Goal: Task Accomplishment & Management: Complete application form

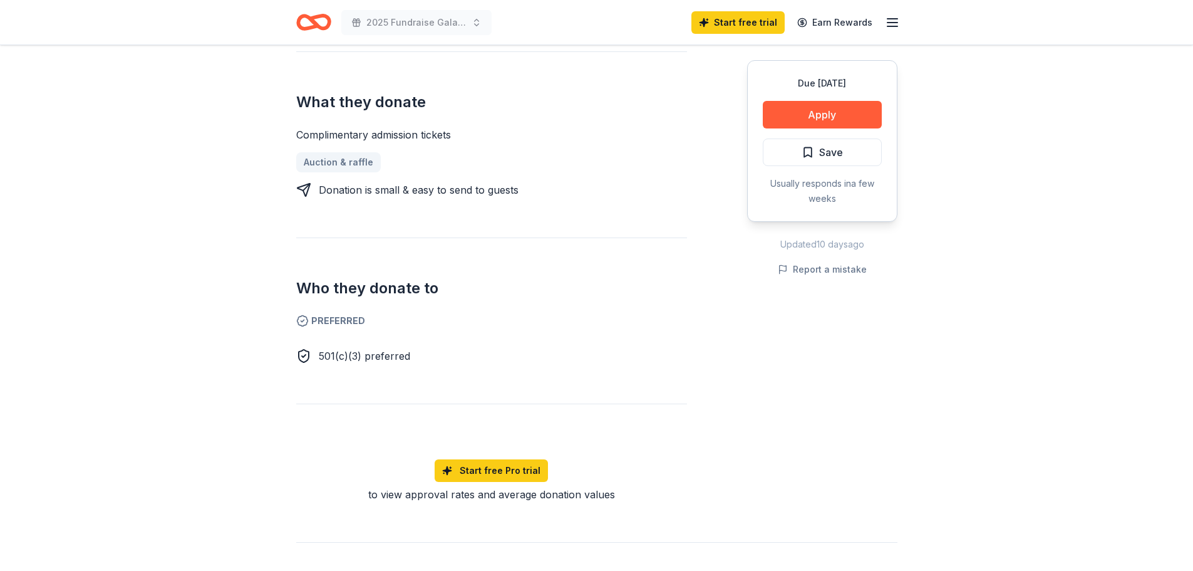
scroll to position [438, 0]
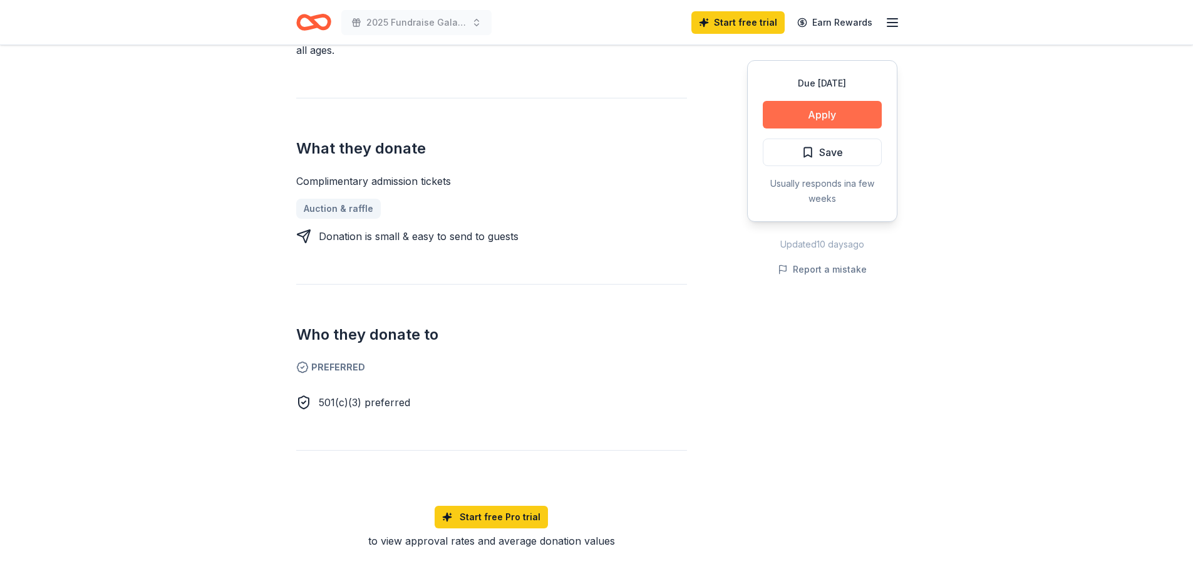
click at [826, 106] on button "Apply" at bounding box center [822, 115] width 119 height 28
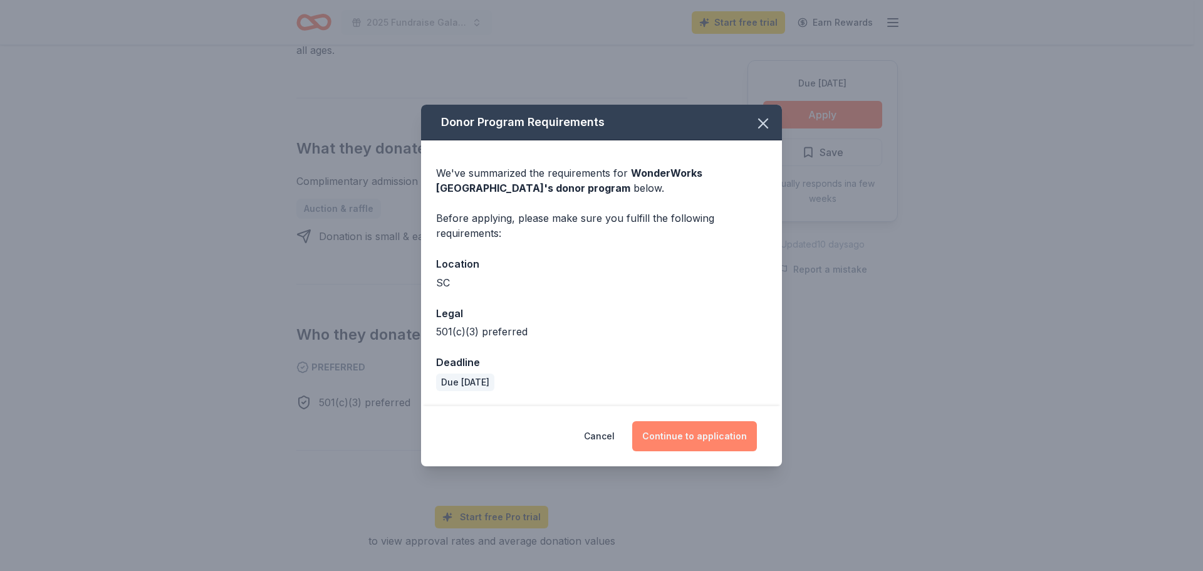
click at [691, 433] on button "Continue to application" at bounding box center [694, 436] width 125 height 30
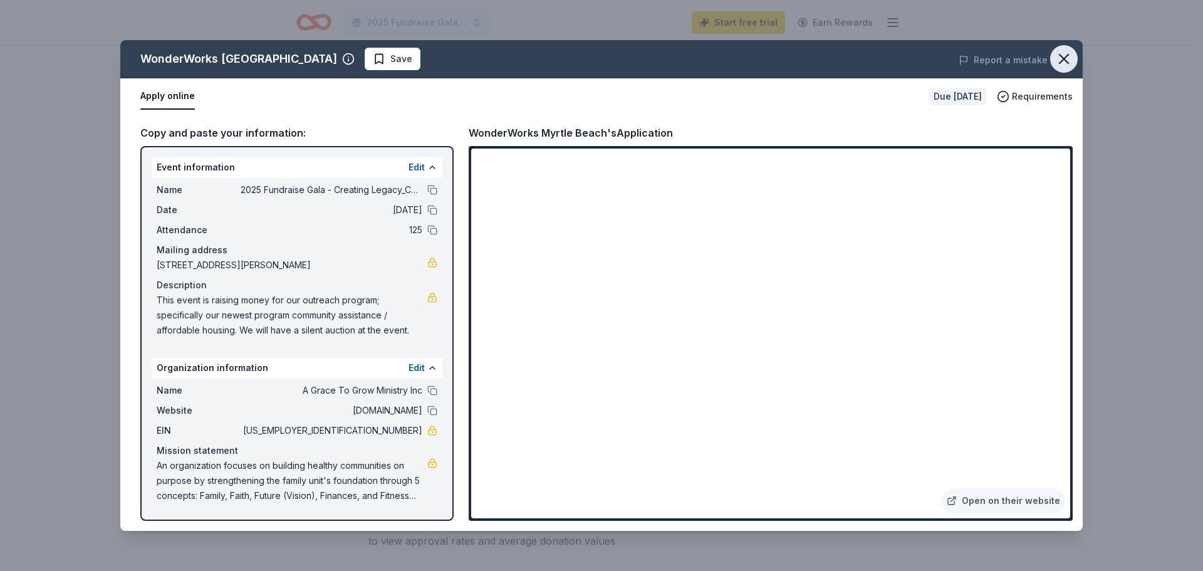
click at [1060, 60] on icon "button" at bounding box center [1064, 59] width 18 height 18
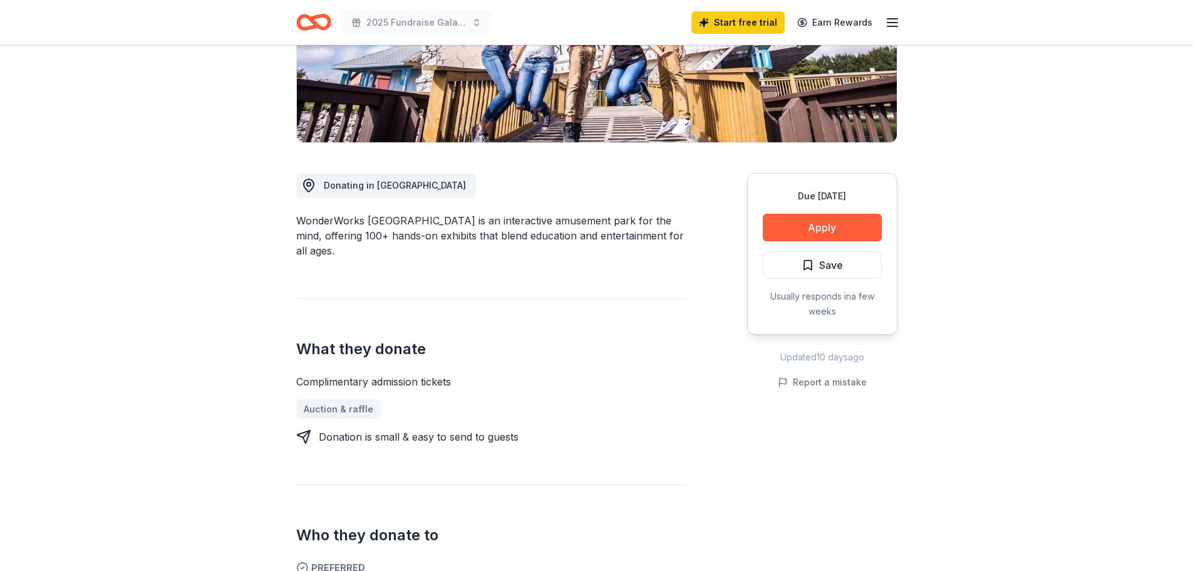
scroll to position [0, 0]
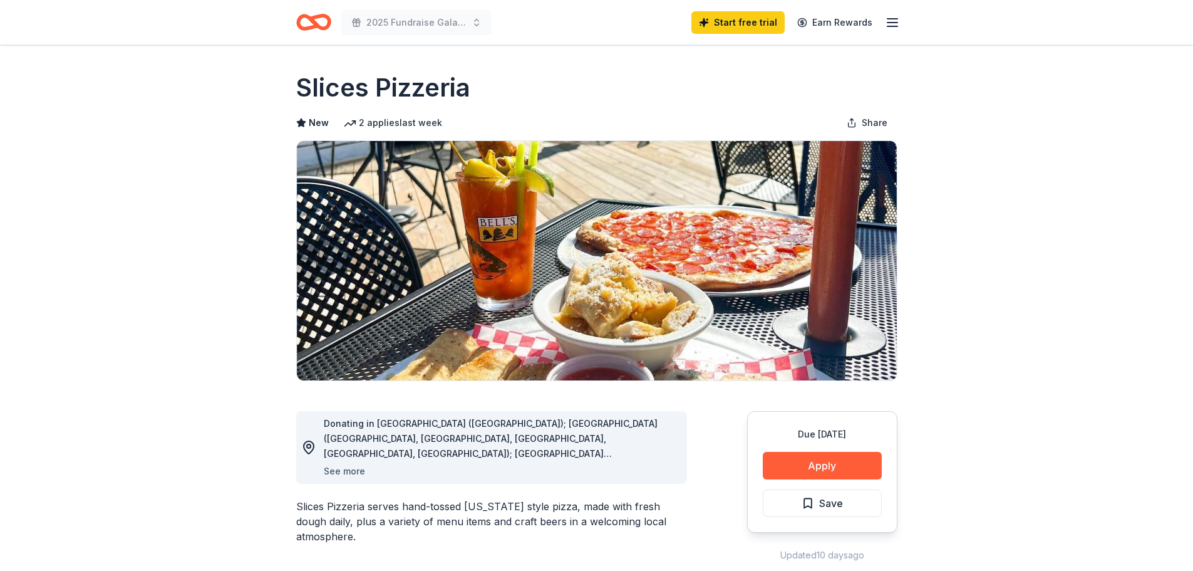
click at [345, 472] on button "See more" at bounding box center [344, 471] width 41 height 15
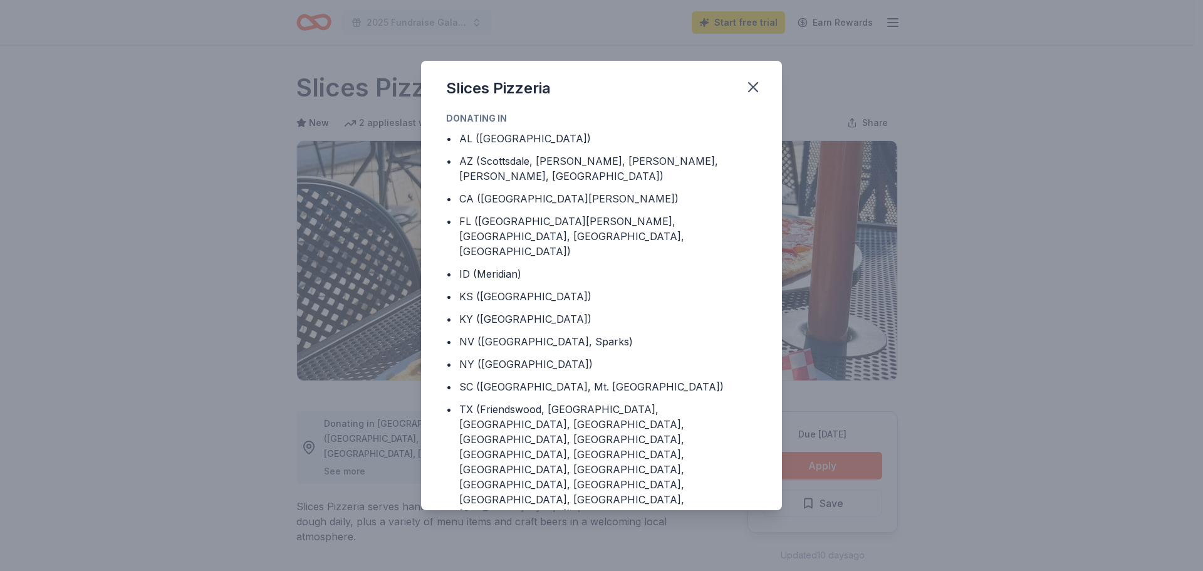
click at [342, 470] on div "Slices Pizzeria Donating in • AL (Huntsville) • AZ (Scottsdale, Gilbert, Flagst…" at bounding box center [601, 285] width 1203 height 571
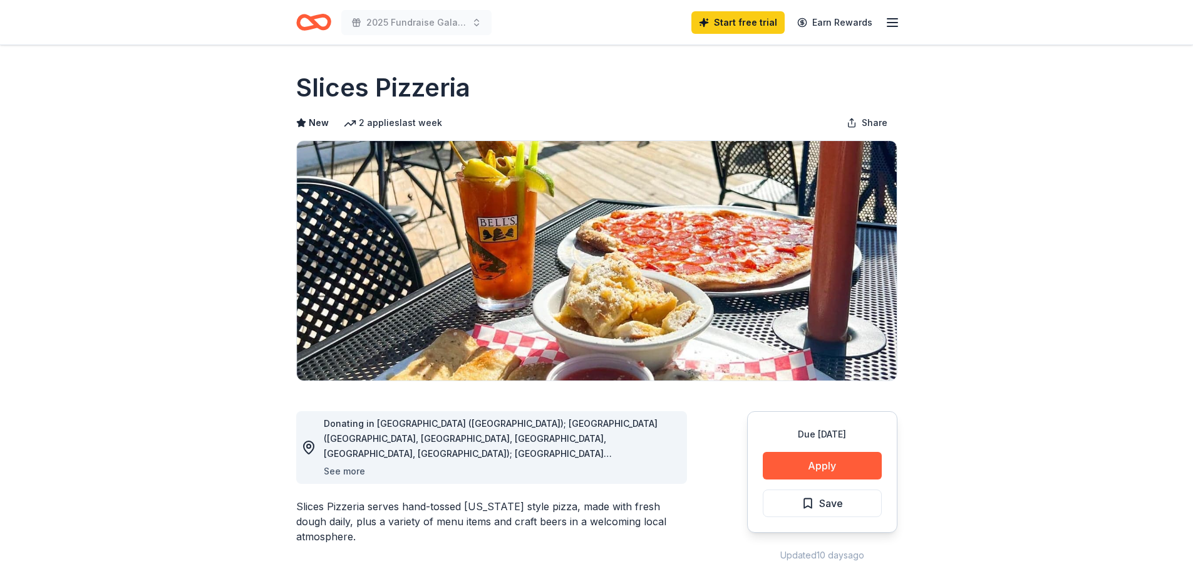
click at [342, 470] on button "See more" at bounding box center [344, 471] width 41 height 15
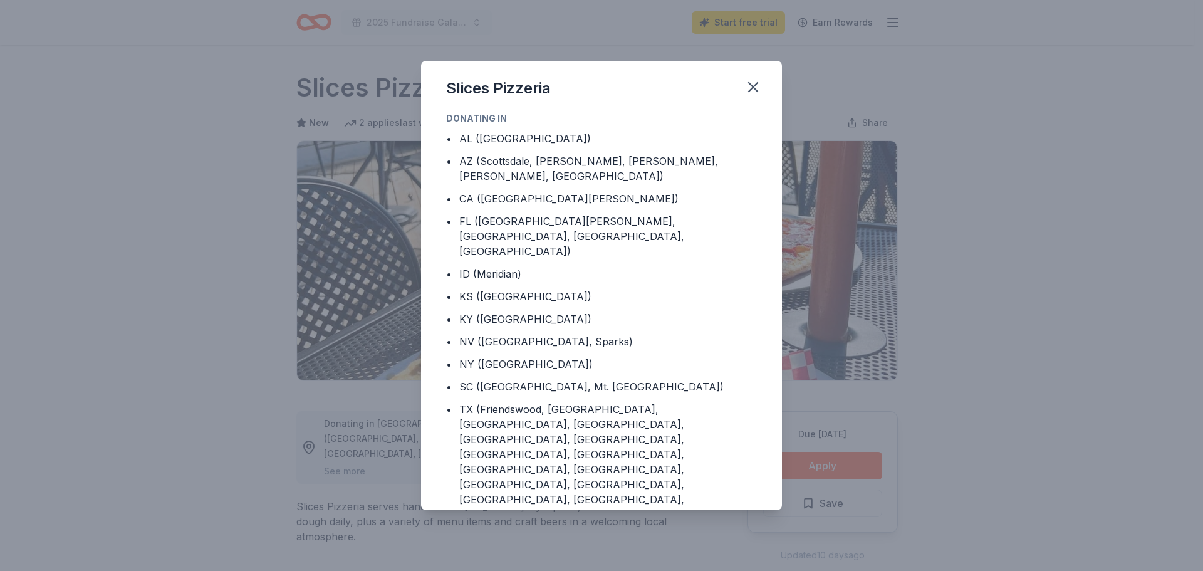
click at [343, 472] on div "Slices Pizzeria Donating in • AL (Huntsville) • AZ (Scottsdale, Gilbert, Flagst…" at bounding box center [601, 285] width 1203 height 571
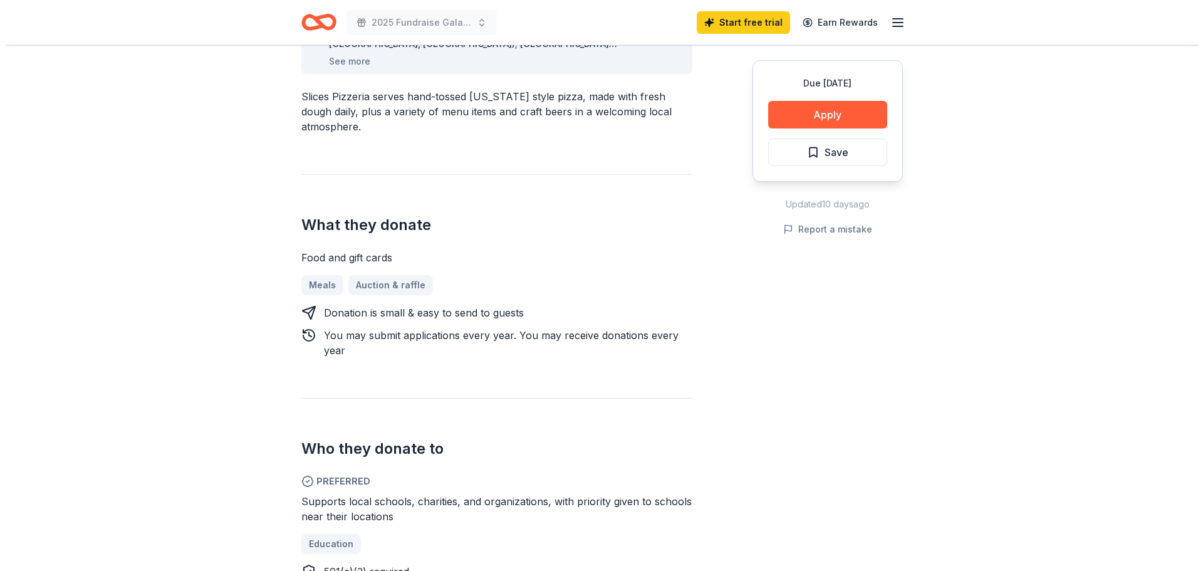
scroll to position [501, 0]
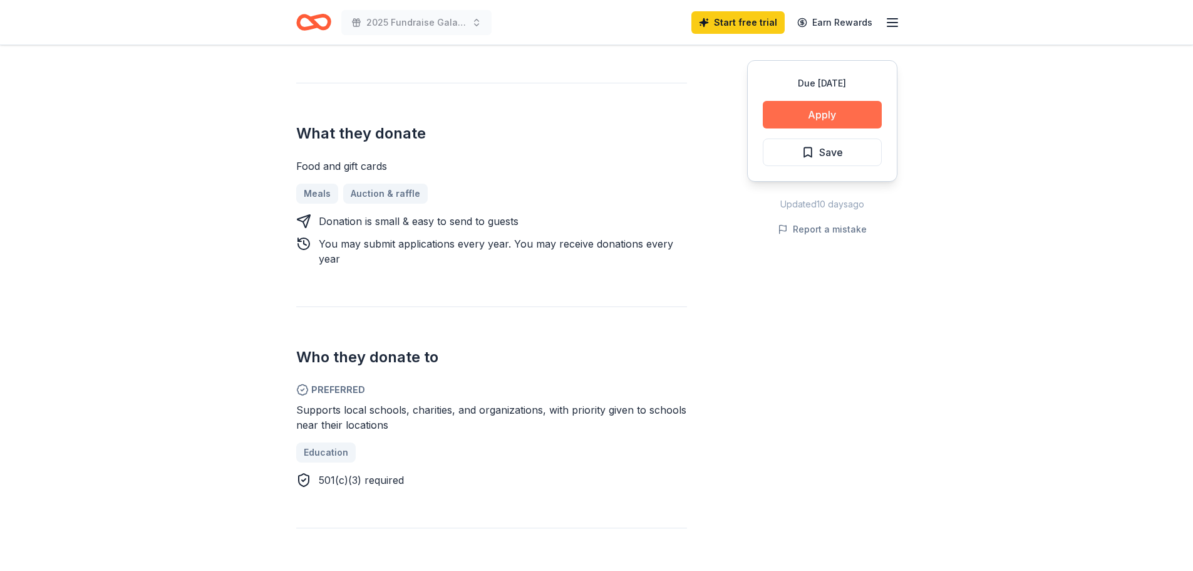
click at [805, 120] on button "Apply" at bounding box center [822, 115] width 119 height 28
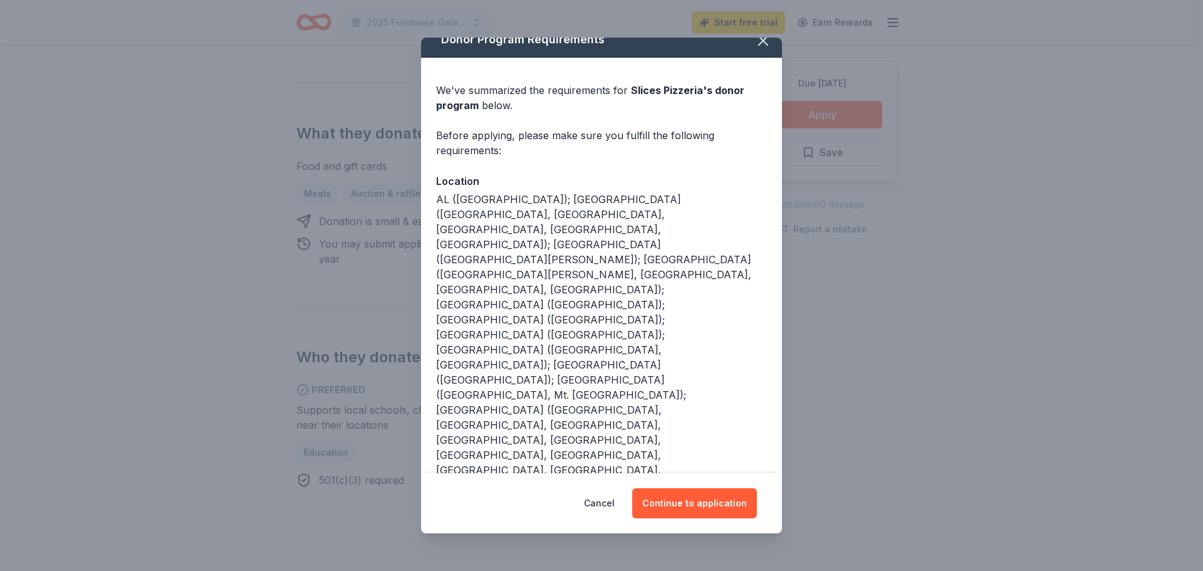
scroll to position [20, 0]
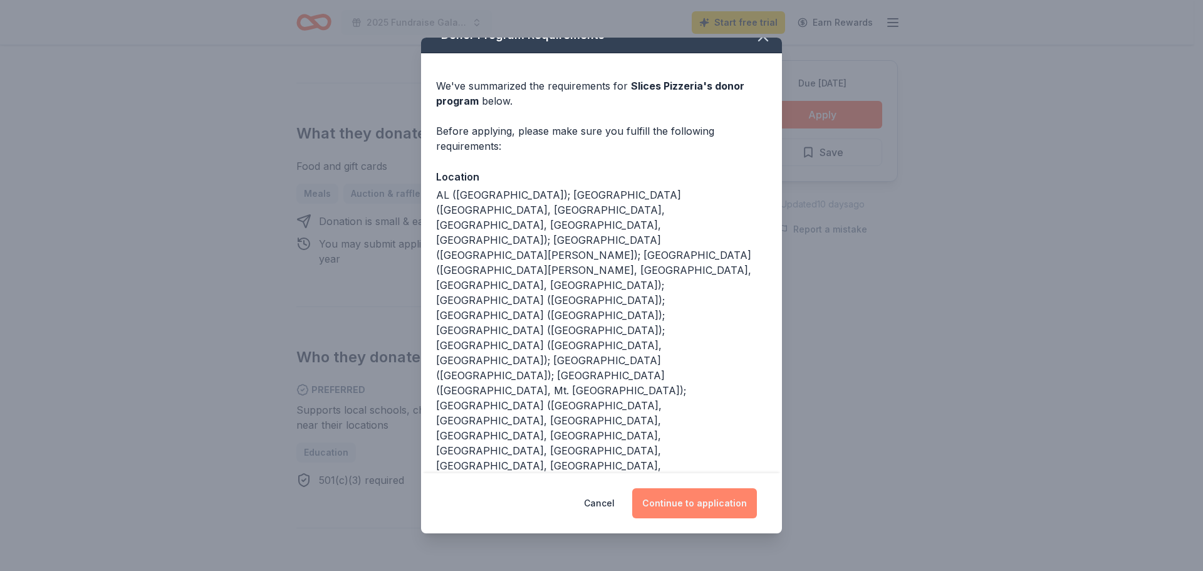
click at [672, 504] on button "Continue to application" at bounding box center [694, 503] width 125 height 30
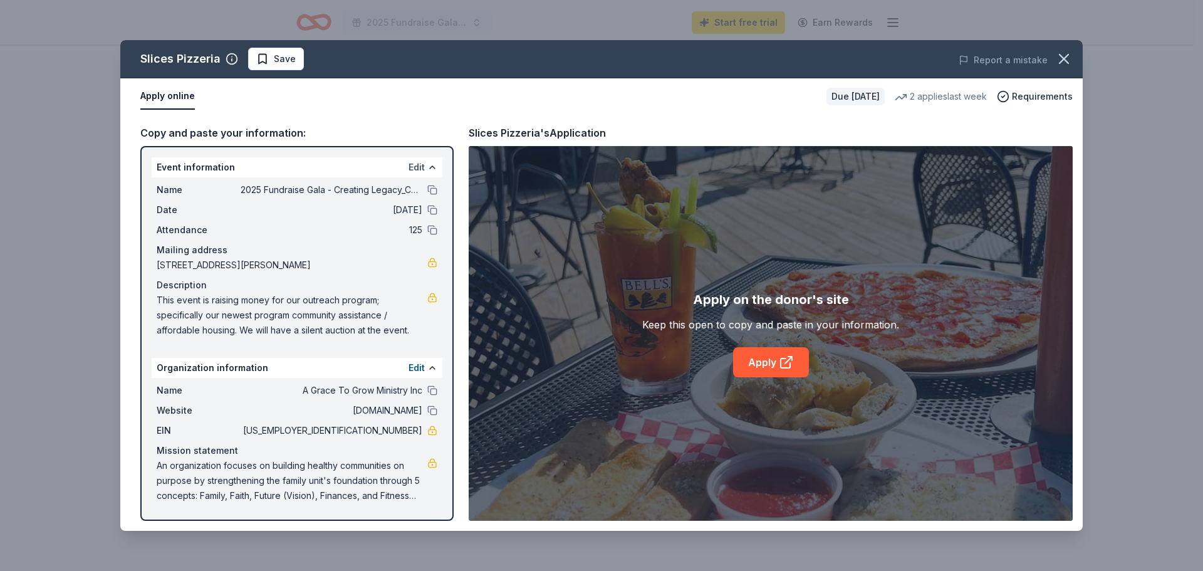
click at [410, 167] on button "Edit" at bounding box center [416, 167] width 16 height 15
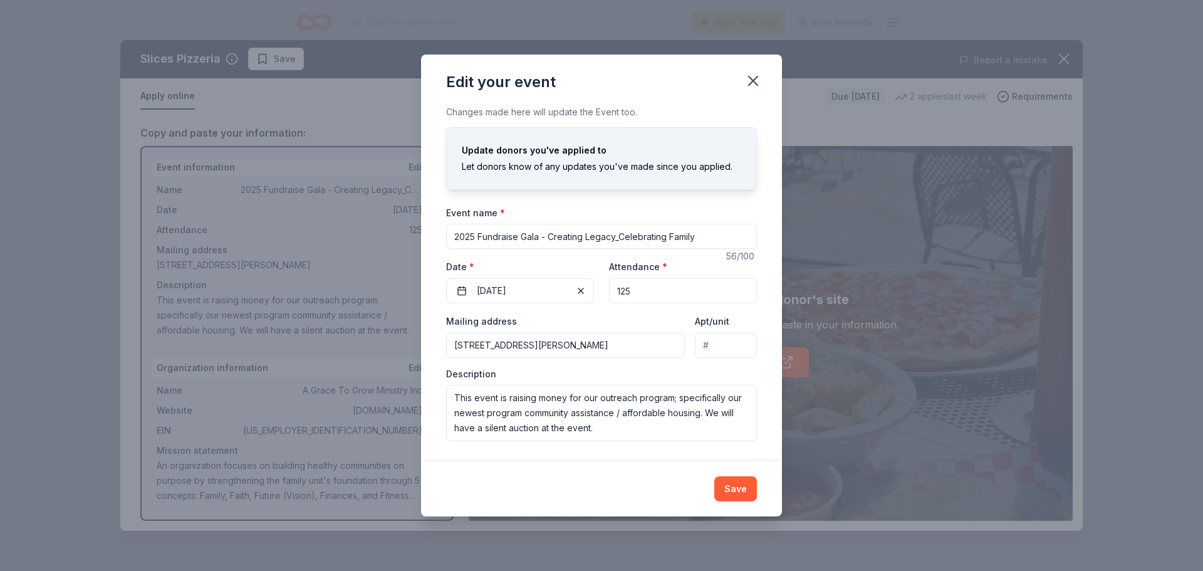
click at [518, 236] on input "2025 Fundraise Gala - Creating Legacy_Celebrating Family" at bounding box center [601, 236] width 311 height 25
type input "2025 Fundraiser Gala - Creating Legacy_Celebrating Family"
click at [733, 489] on button "Save" at bounding box center [735, 488] width 43 height 25
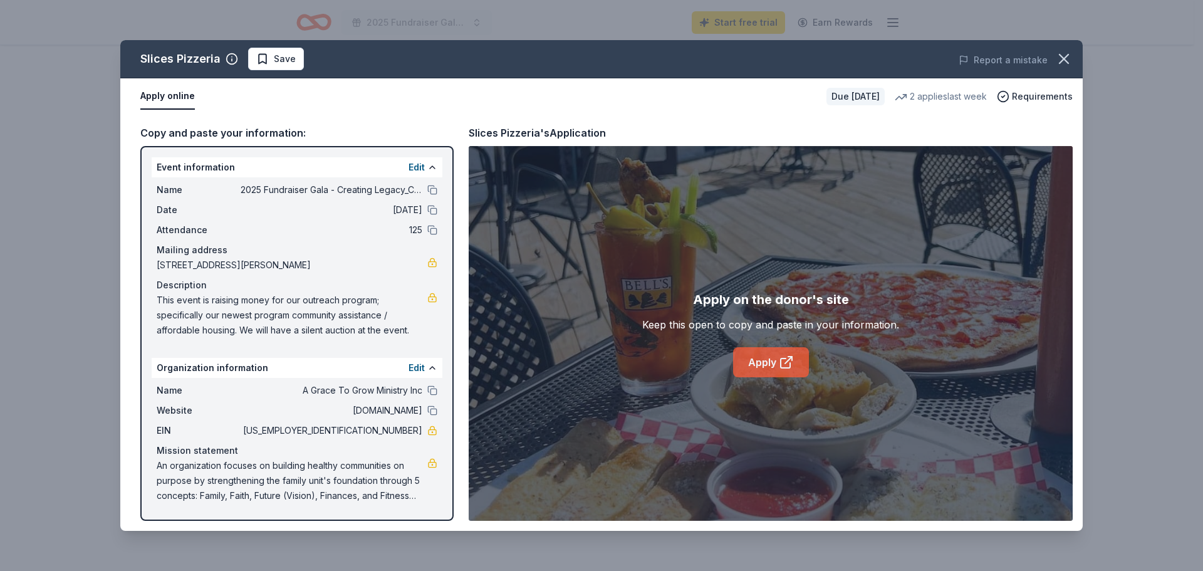
click at [761, 358] on link "Apply" at bounding box center [771, 362] width 76 height 30
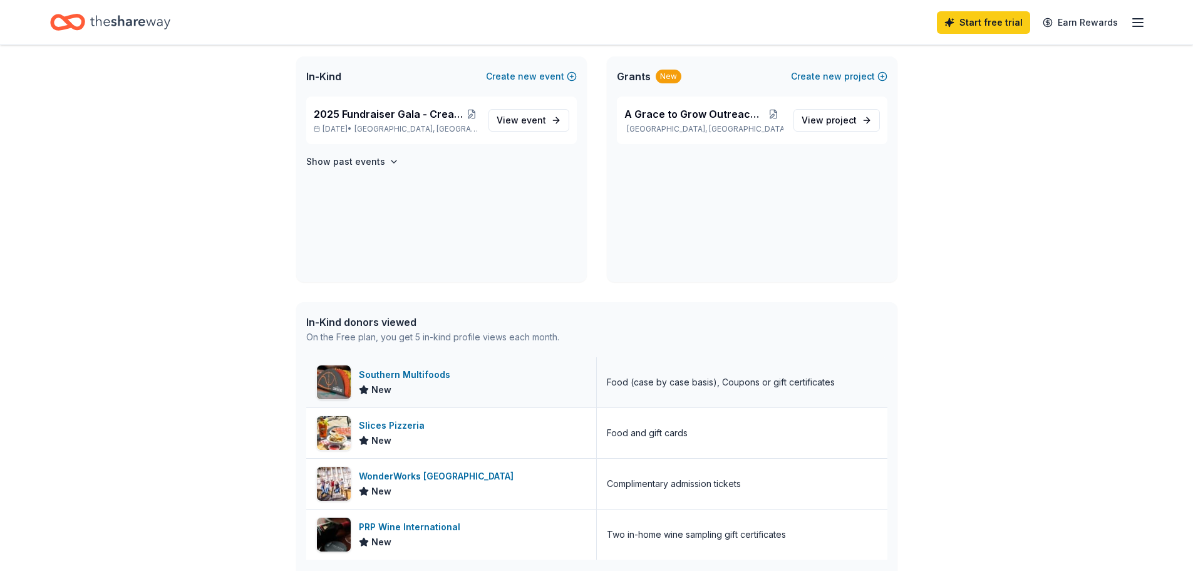
scroll to position [125, 0]
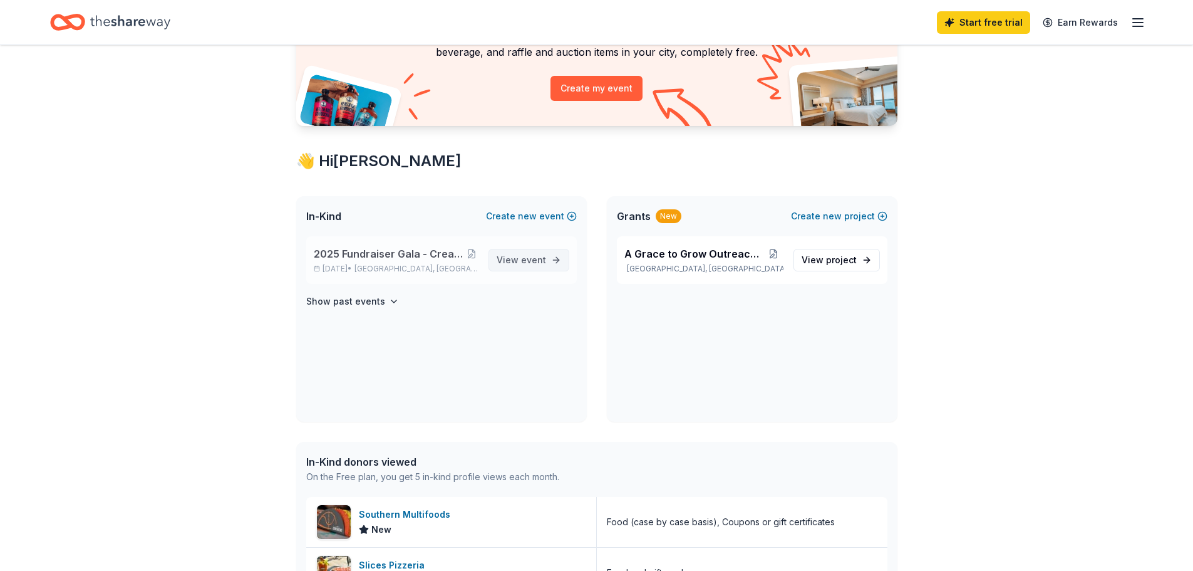
click at [518, 257] on span "View event" at bounding box center [521, 259] width 49 height 15
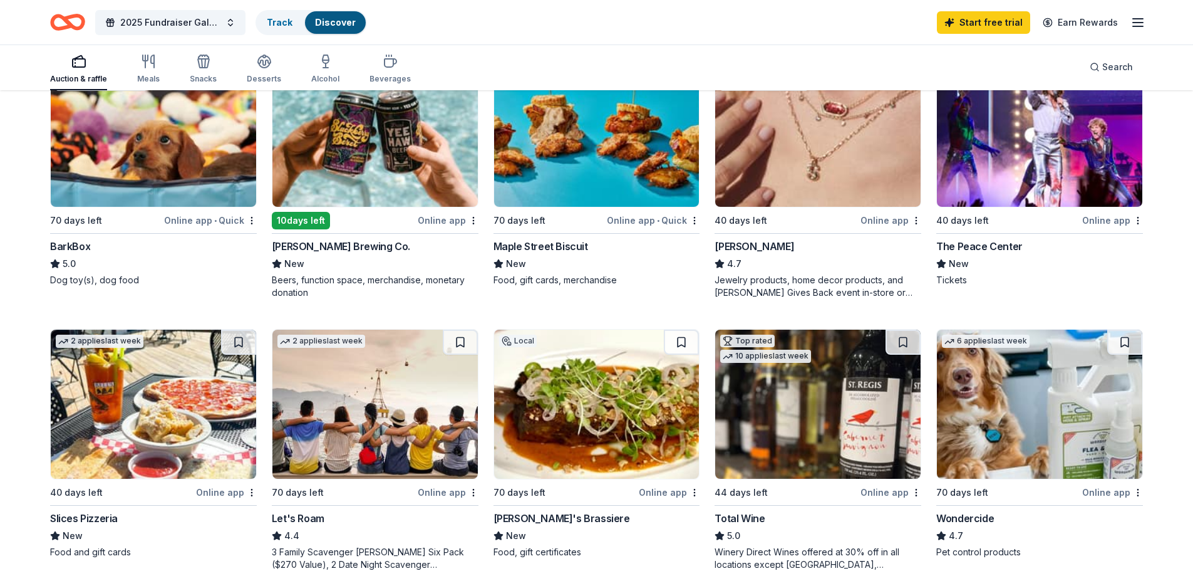
scroll to position [438, 0]
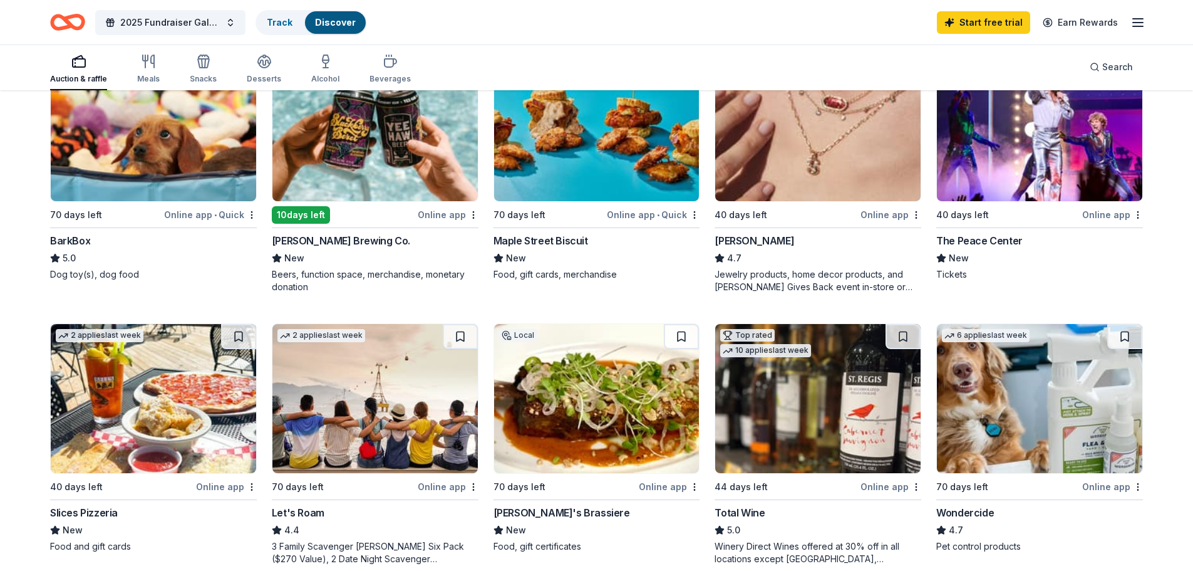
click at [154, 142] on img at bounding box center [153, 126] width 205 height 149
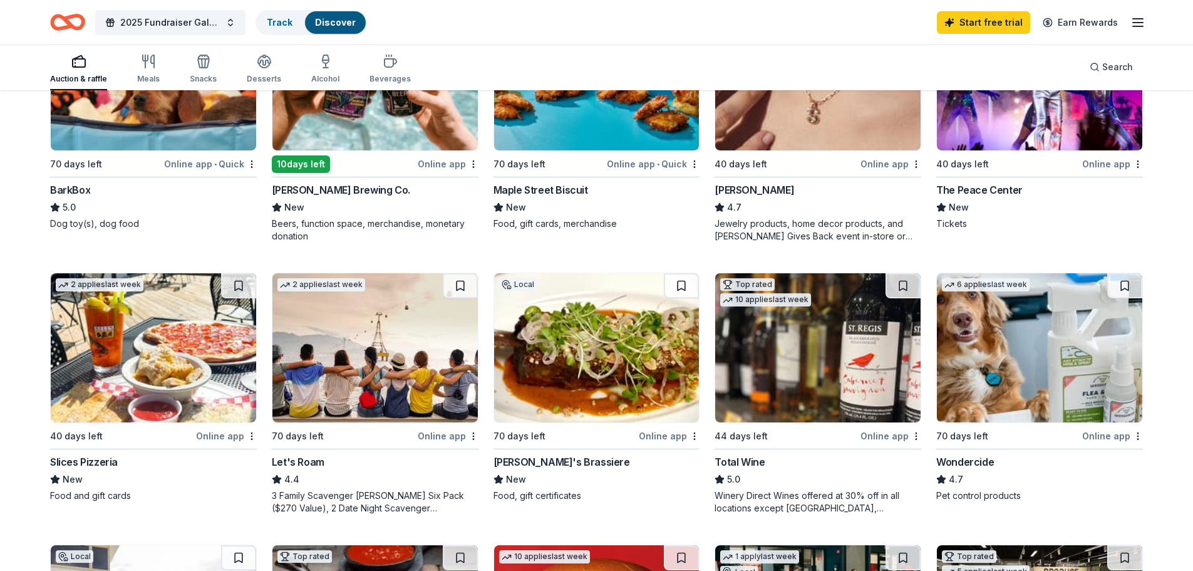
scroll to position [501, 0]
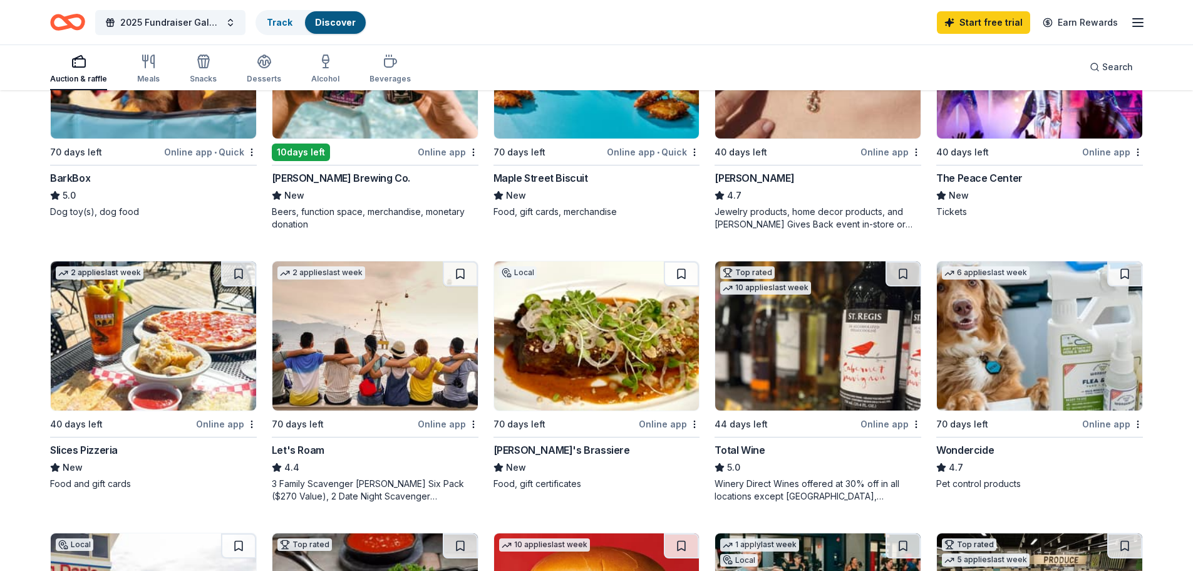
click at [968, 177] on div "The Peace Center" at bounding box center [979, 177] width 86 height 15
click at [977, 122] on img at bounding box center [1039, 63] width 205 height 149
click at [1022, 148] on div "40 days left" at bounding box center [1007, 152] width 143 height 16
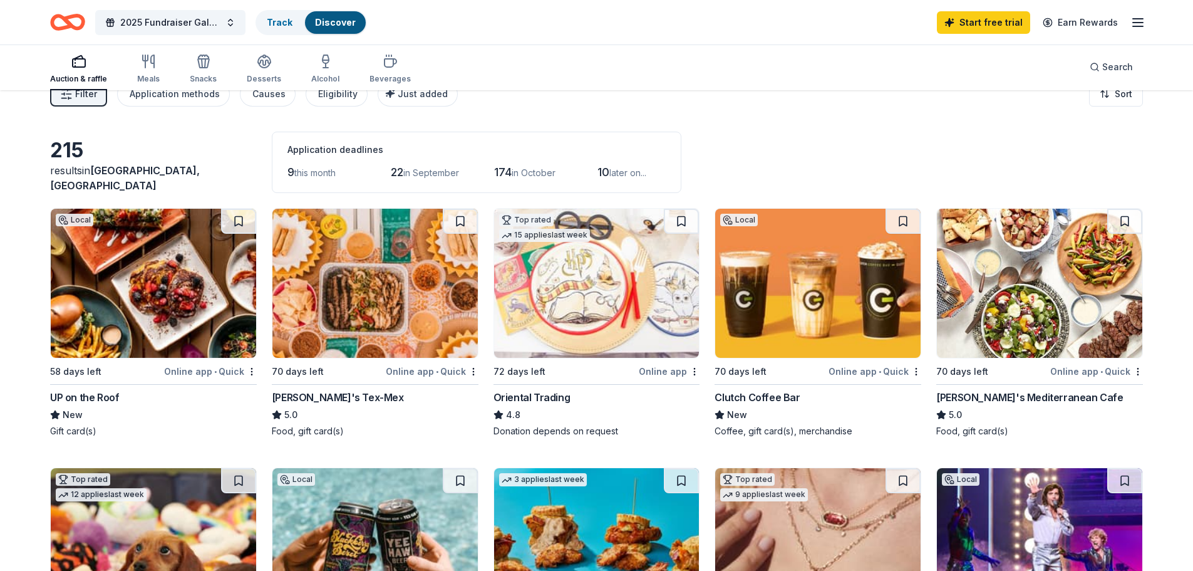
scroll to position [0, 0]
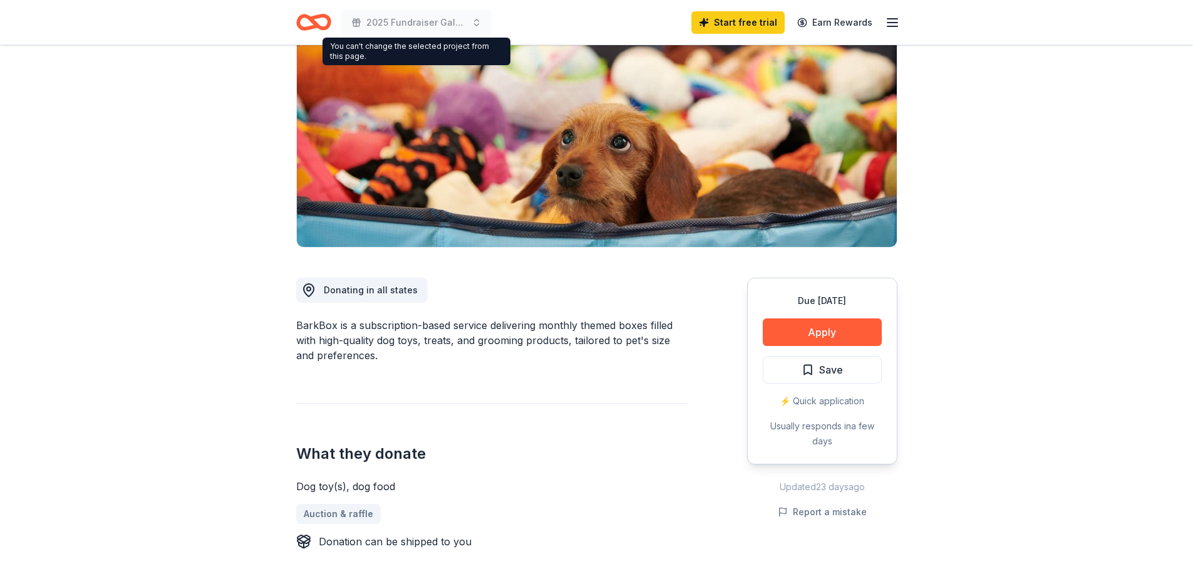
scroll to position [125, 0]
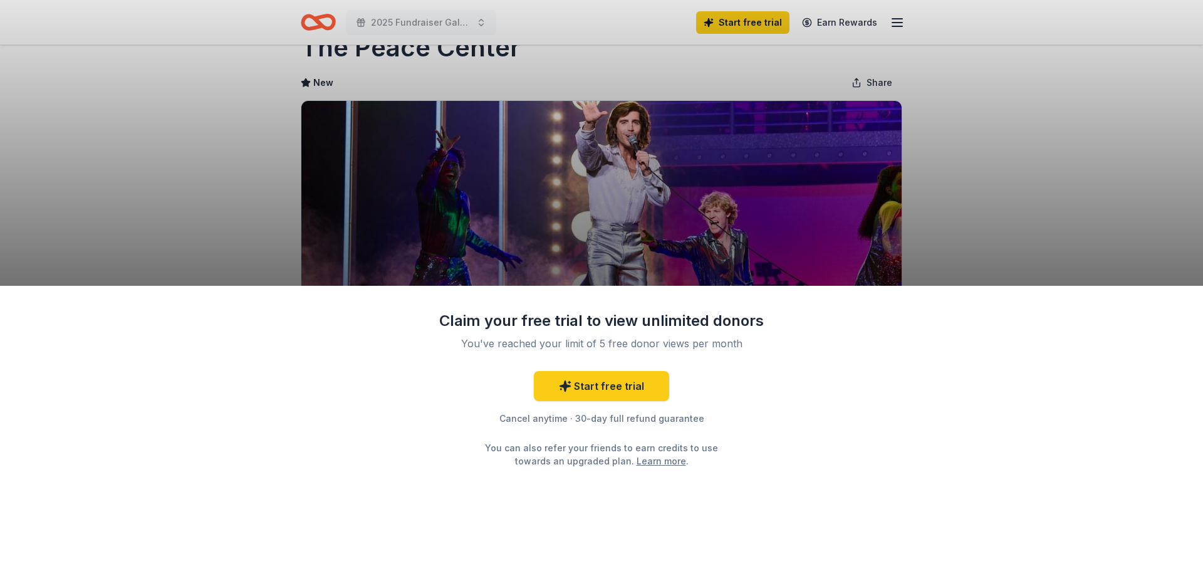
scroll to position [63, 0]
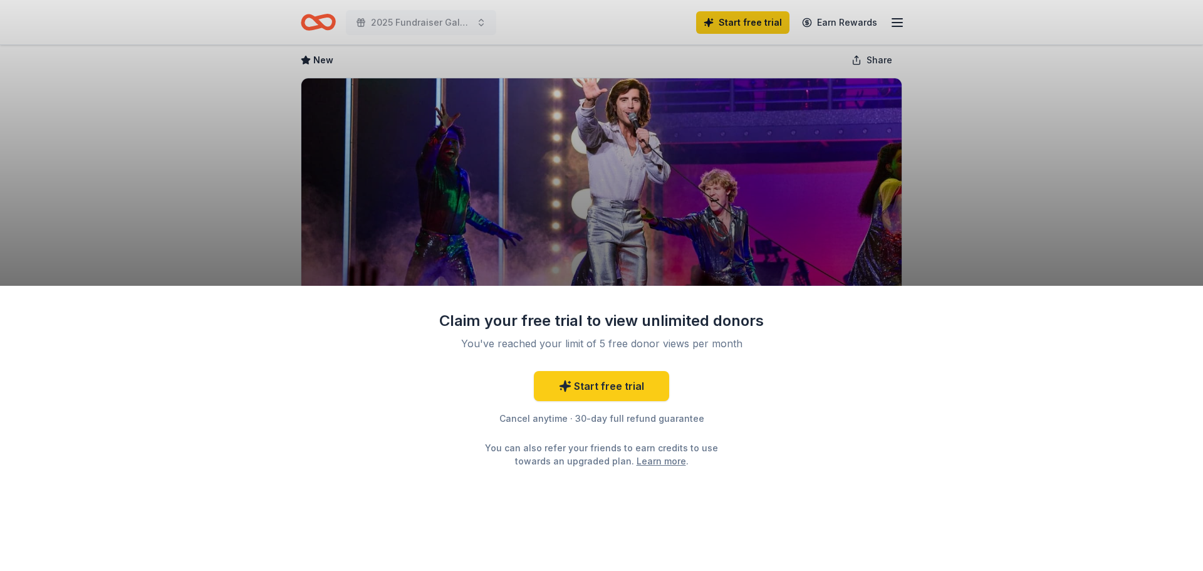
click at [645, 470] on div "Claim your free trial to view unlimited donors You've reached your limit of 5 f…" at bounding box center [601, 429] width 1203 height 286
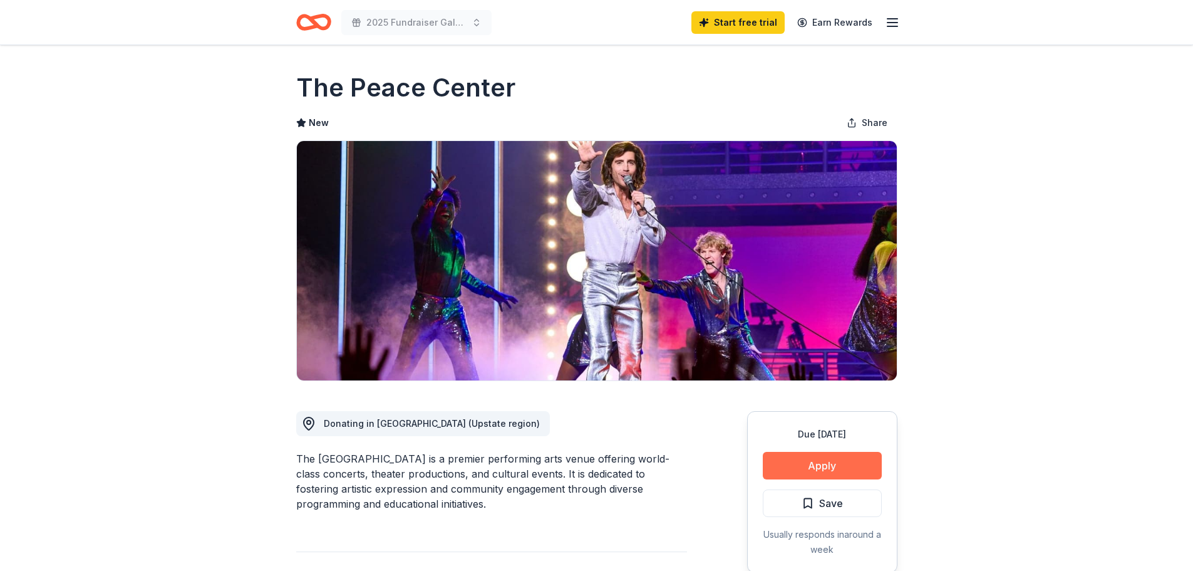
click at [808, 463] on button "Apply" at bounding box center [822, 466] width 119 height 28
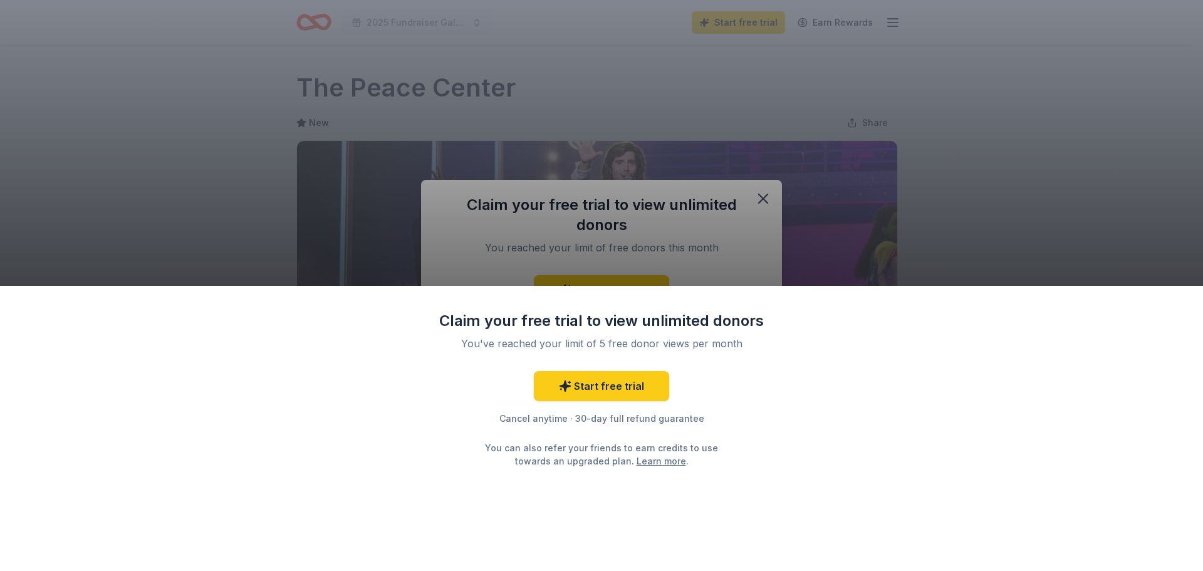
click at [759, 202] on div "Claim your free trial to view unlimited donors You've reached your limit of 5 f…" at bounding box center [601, 285] width 1203 height 571
click at [761, 199] on div "Claim your free trial to view unlimited donors You've reached your limit of 5 f…" at bounding box center [601, 285] width 1203 height 571
